Goal: Information Seeking & Learning: Learn about a topic

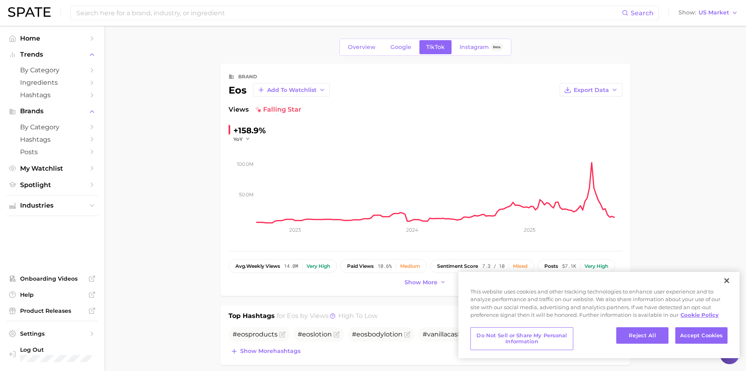
click at [727, 282] on button "Close" at bounding box center [727, 281] width 18 height 18
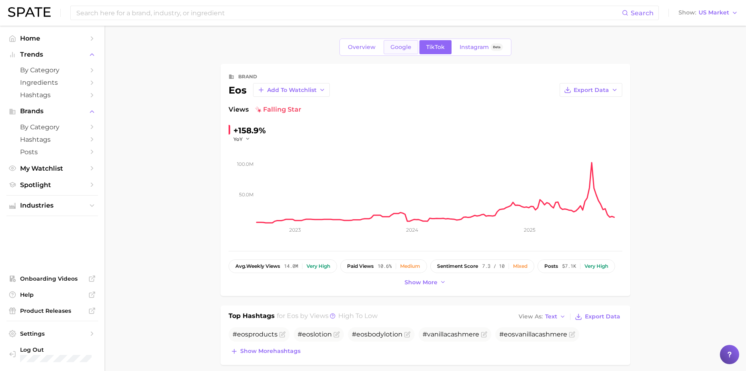
click at [401, 50] on span "Google" at bounding box center [400, 47] width 21 height 7
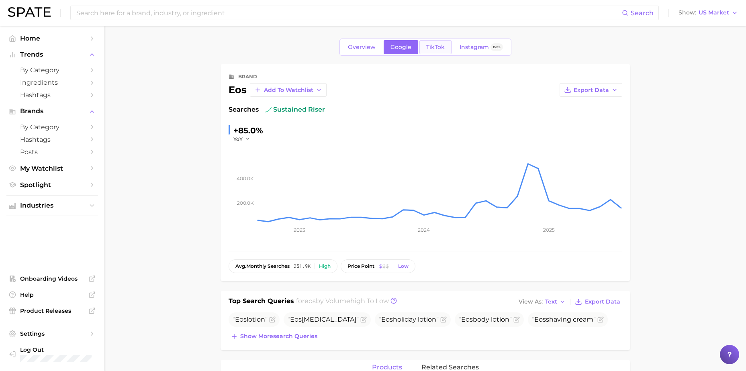
click at [434, 45] on span "TikTok" at bounding box center [435, 47] width 18 height 7
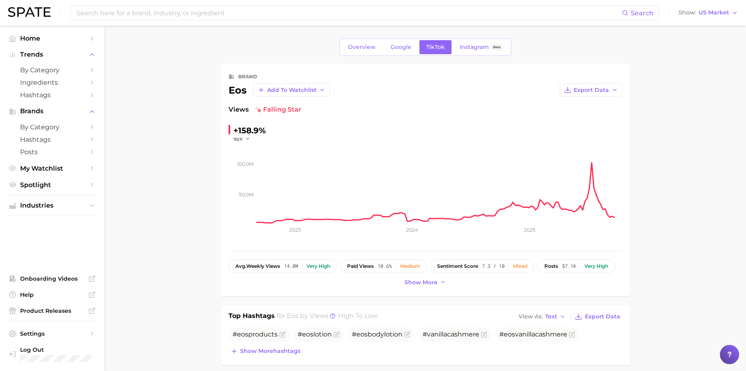
click at [627, 157] on div "brand eos Add to Watchlist Export Data Views falling star +158.9% YoY 50.0m 100…" at bounding box center [426, 180] width 410 height 232
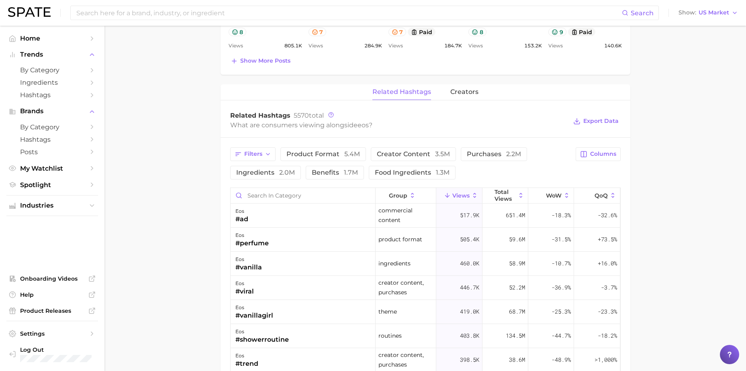
scroll to position [521, 0]
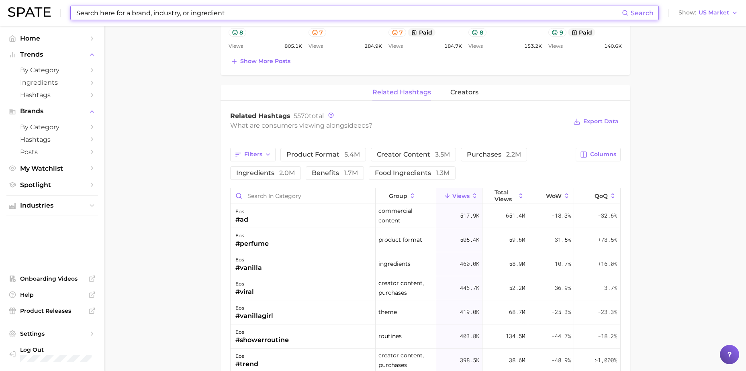
click at [142, 11] on input at bounding box center [349, 13] width 546 height 14
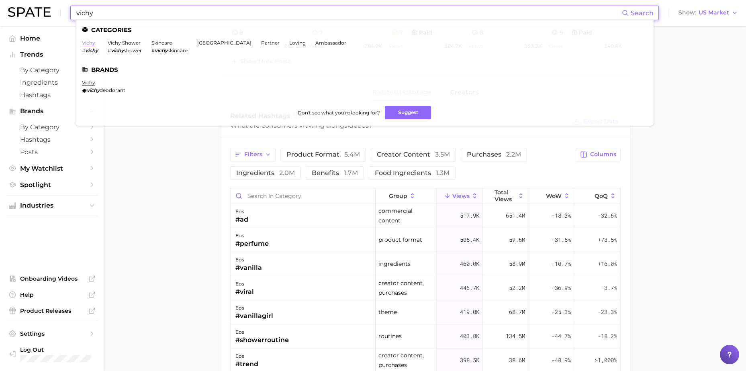
type input "vichy"
click at [90, 44] on link "vichy" at bounding box center [88, 43] width 13 height 6
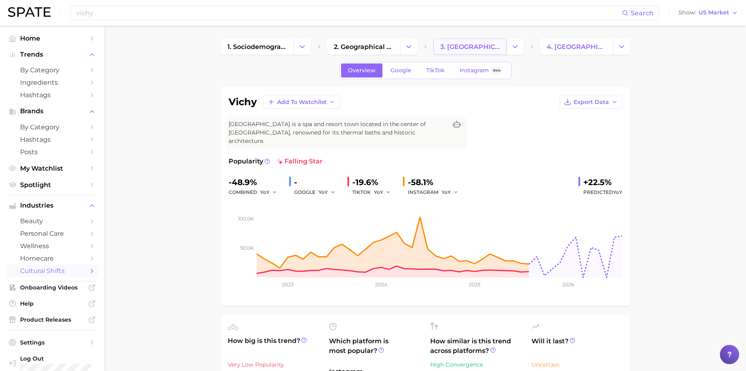
click at [464, 51] on link "3. europe" at bounding box center [469, 47] width 73 height 16
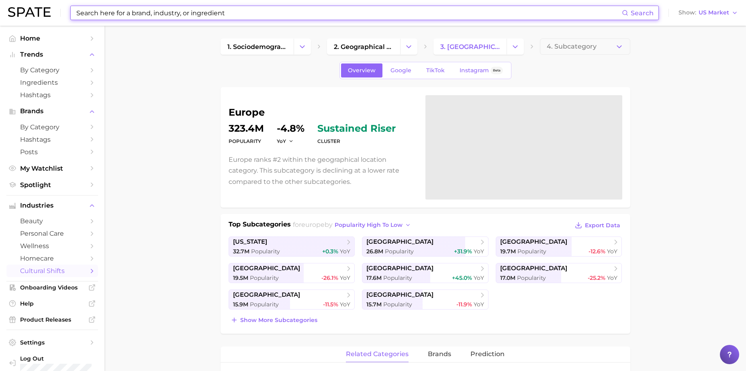
click at [100, 17] on input at bounding box center [349, 13] width 546 height 14
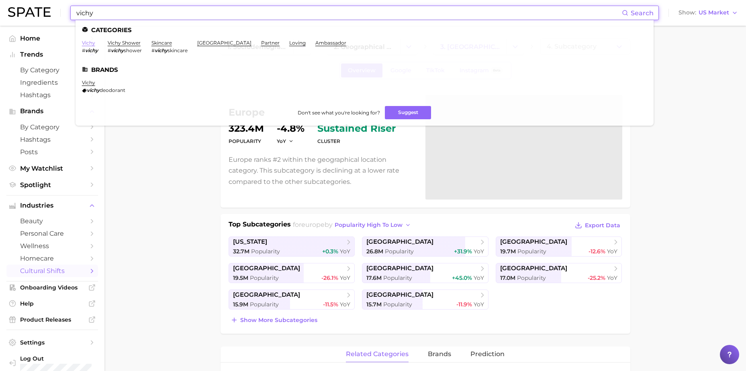
type input "vichy"
click at [89, 43] on link "vichy" at bounding box center [88, 43] width 13 height 6
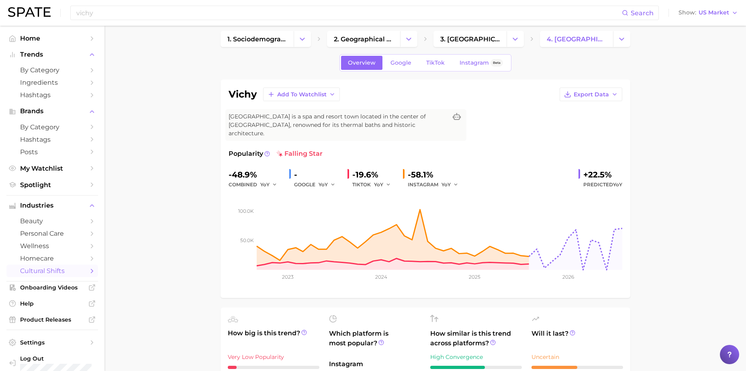
scroll to position [8, 0]
click at [437, 65] on span "TikTok" at bounding box center [435, 62] width 18 height 7
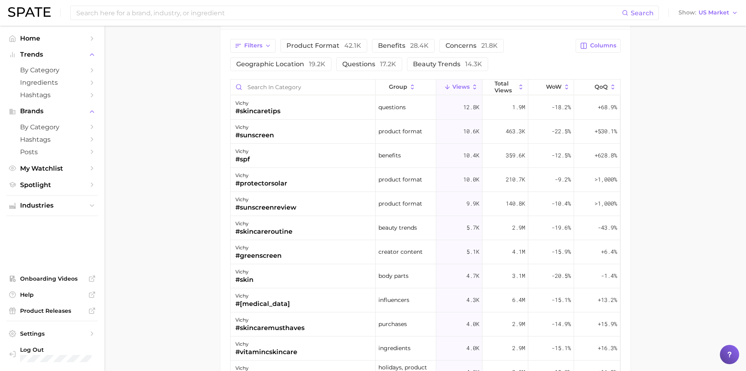
scroll to position [671, 0]
click at [508, 80] on span "Total Views" at bounding box center [504, 86] width 21 height 13
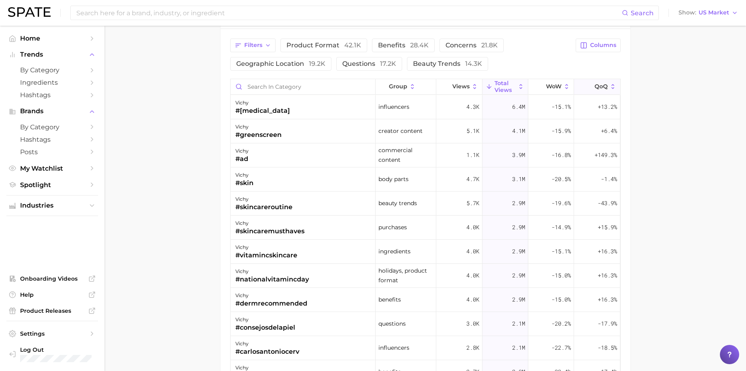
click at [600, 83] on span "QoQ" at bounding box center [600, 86] width 13 height 6
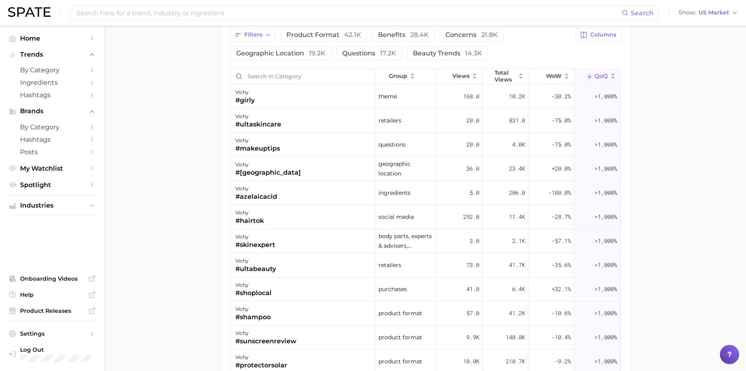
scroll to position [682, 0]
click at [67, 67] on span "by Category" at bounding box center [52, 70] width 64 height 8
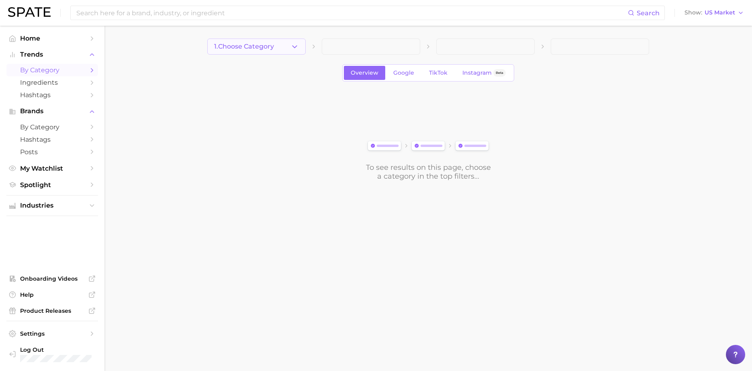
click at [277, 41] on button "1. Choose Category" at bounding box center [256, 47] width 98 height 16
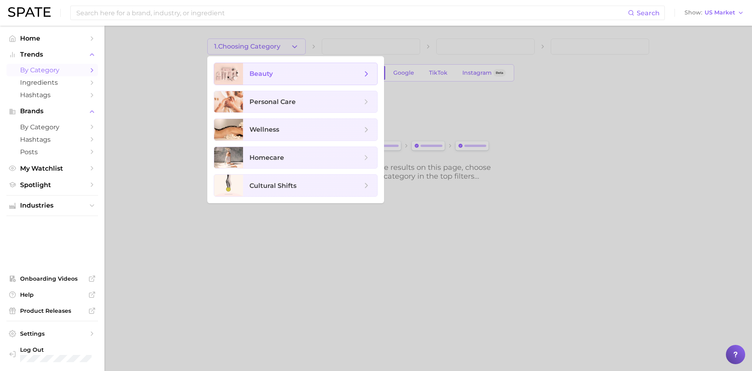
click at [291, 75] on span "beauty" at bounding box center [305, 73] width 112 height 9
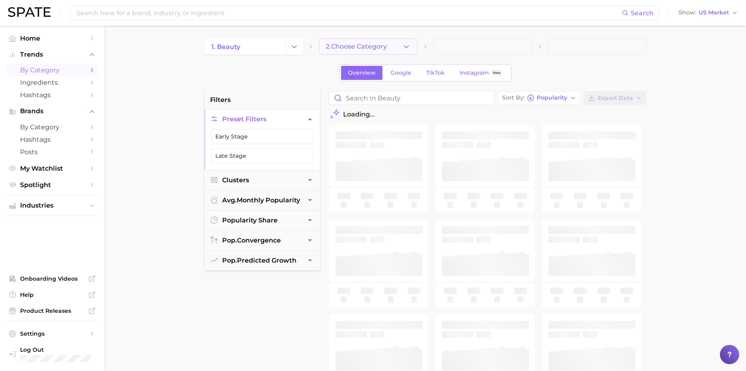
click at [361, 44] on span "2. Choose Category" at bounding box center [356, 46] width 61 height 7
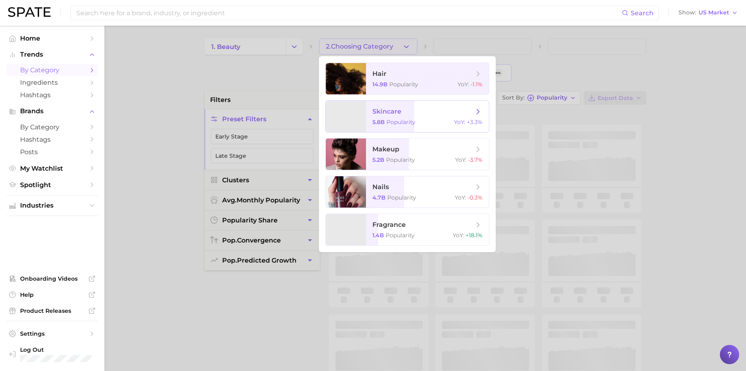
click at [406, 108] on span "skincare" at bounding box center [422, 111] width 101 height 9
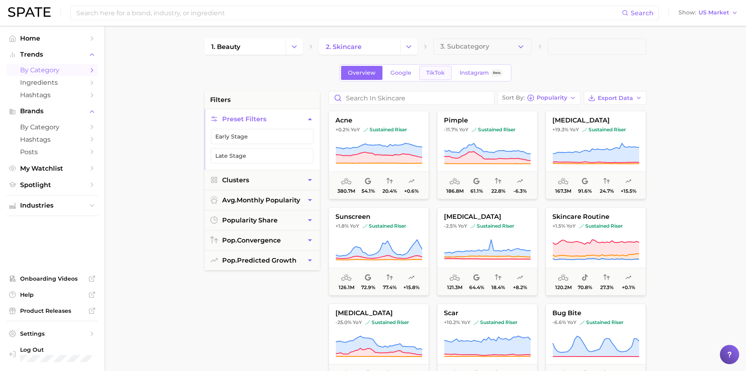
click at [435, 74] on span "TikTok" at bounding box center [435, 72] width 18 height 7
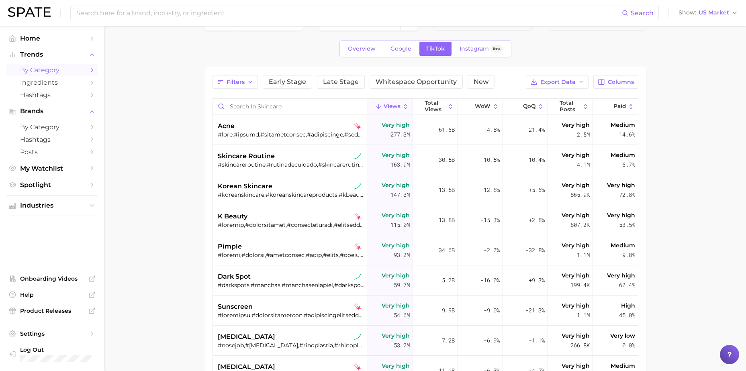
scroll to position [25, 0]
click at [522, 109] on button "QoQ" at bounding box center [525, 106] width 45 height 16
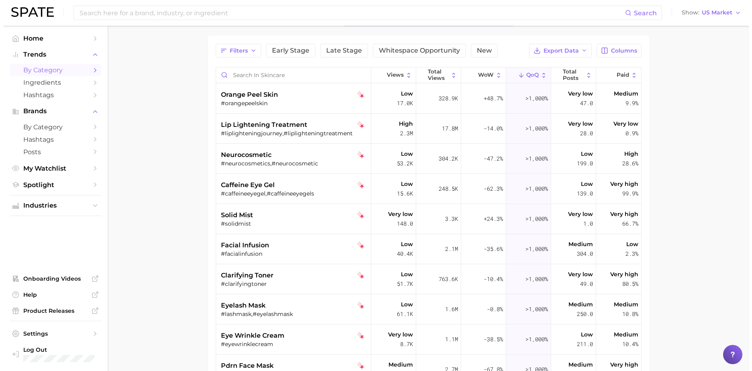
scroll to position [55, 0]
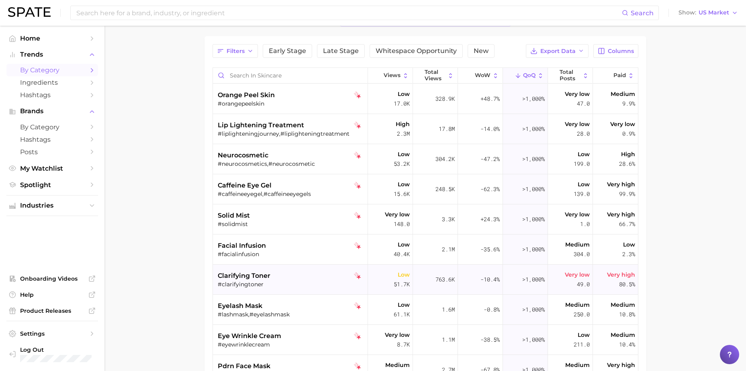
click at [260, 276] on span "clarifying toner" at bounding box center [244, 276] width 53 height 10
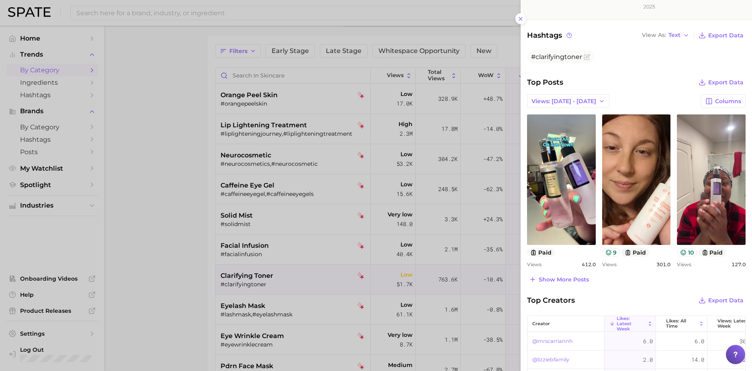
scroll to position [240, 0]
